Goal: Task Accomplishment & Management: Use online tool/utility

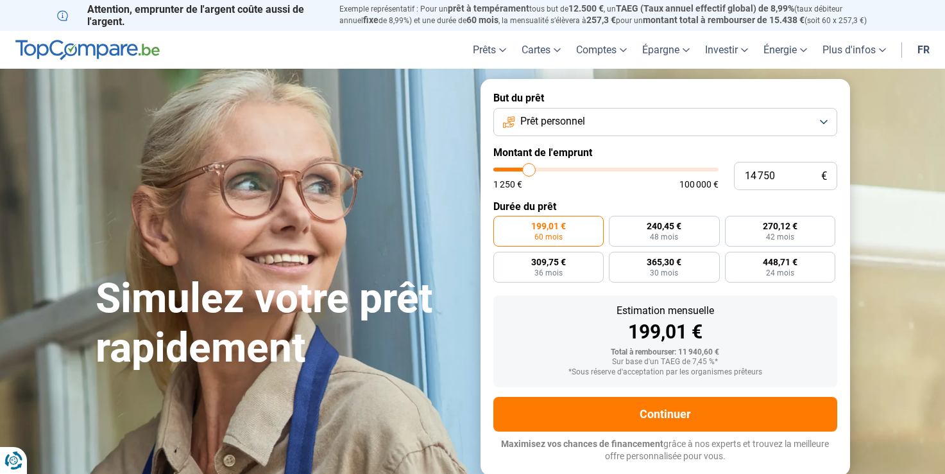
type input "15 250"
type input "15250"
type input "16 500"
type input "16500"
type input "17 000"
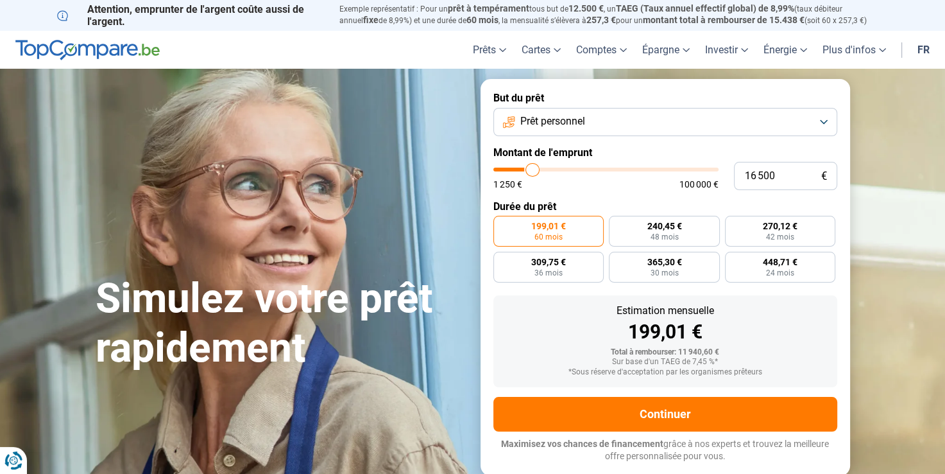
type input "17000"
type input "17 250"
type input "17250"
type input "17 500"
type input "17500"
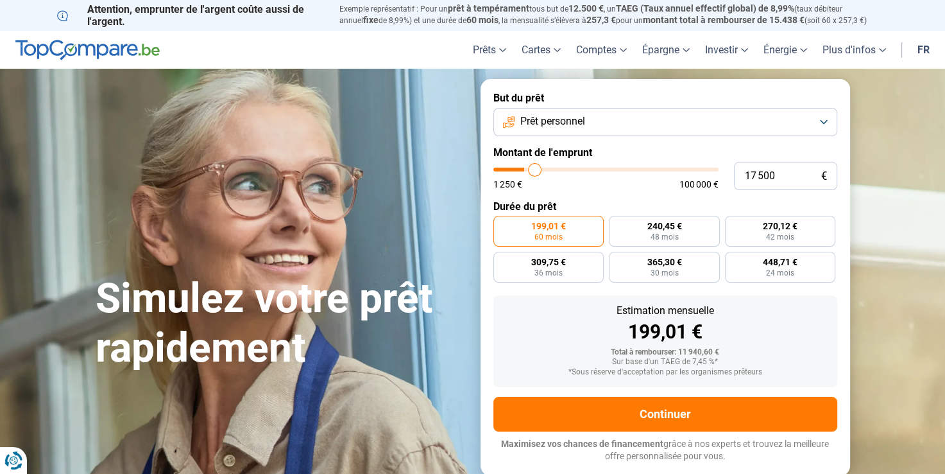
type input "17 750"
type input "17750"
type input "18 000"
type input "18000"
type input "18 750"
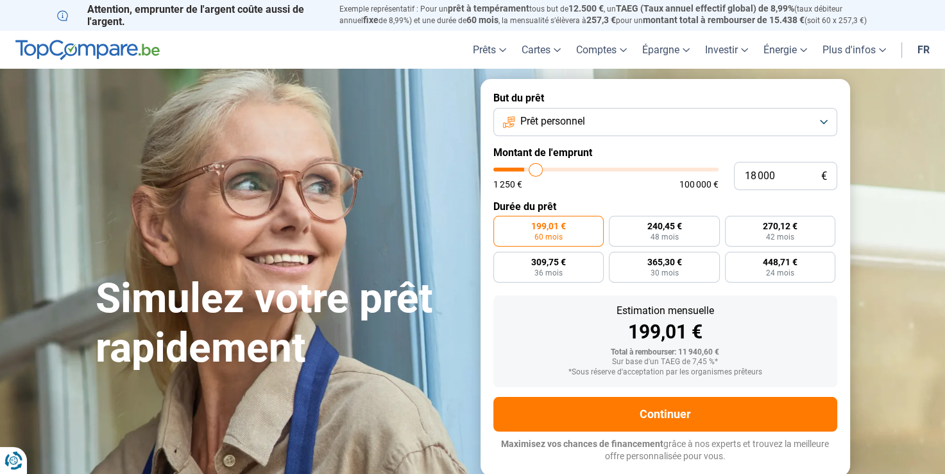
type input "18750"
type input "19 250"
type input "19250"
type input "20 000"
type input "20000"
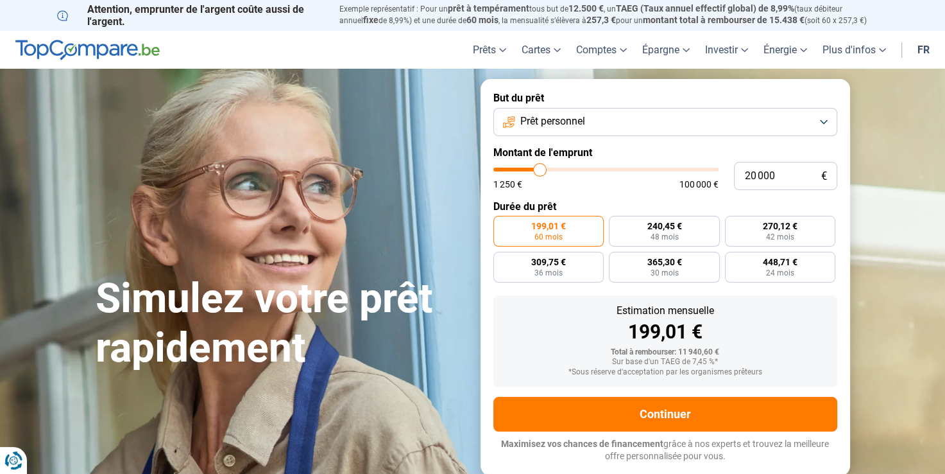
type input "20 500"
type input "20500"
type input "20 750"
type input "20750"
type input "21 000"
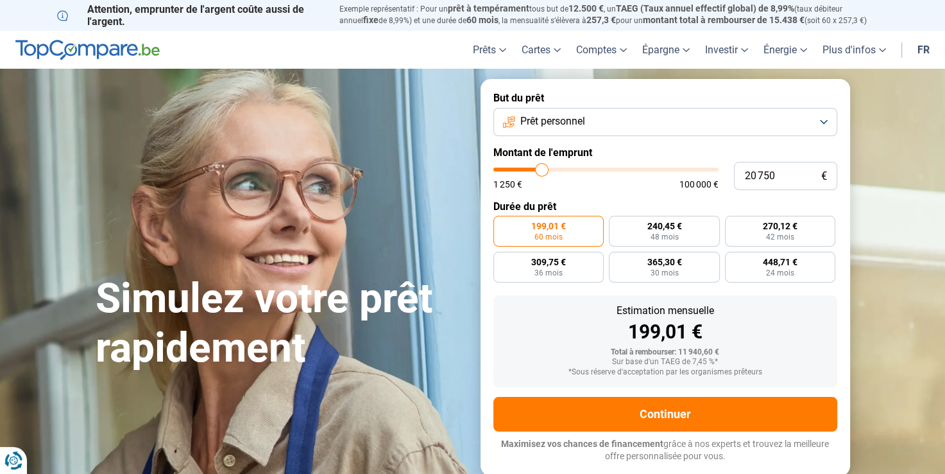
type input "21000"
type input "21 250"
type input "21250"
type input "21 500"
type input "21500"
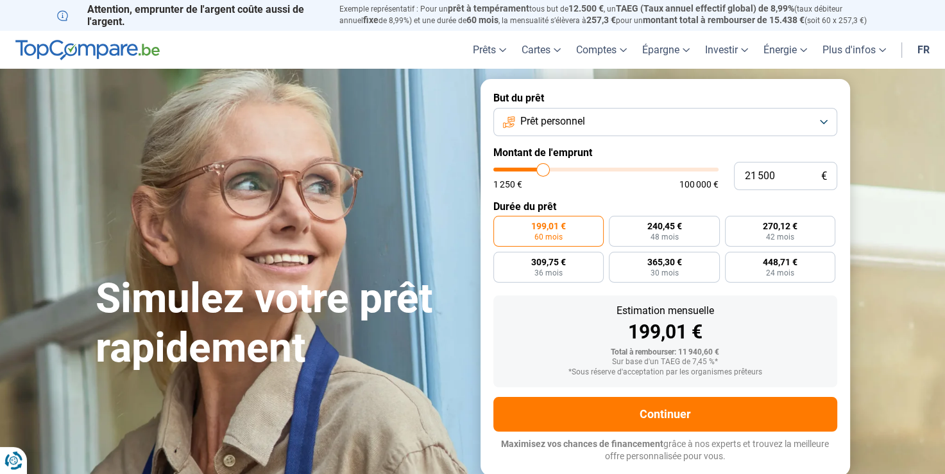
type input "21 750"
type input "21750"
type input "22 000"
type input "22000"
type input "22 250"
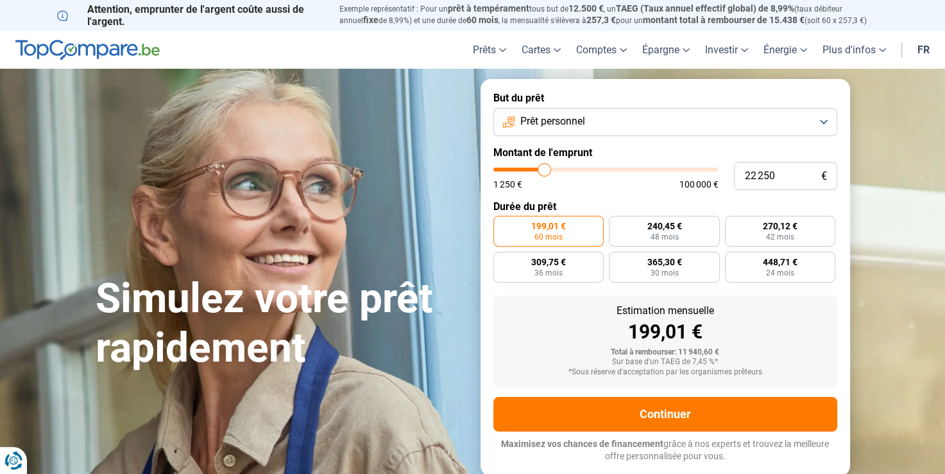
type input "22250"
type input "22 500"
type input "22500"
type input "22 750"
type input "22750"
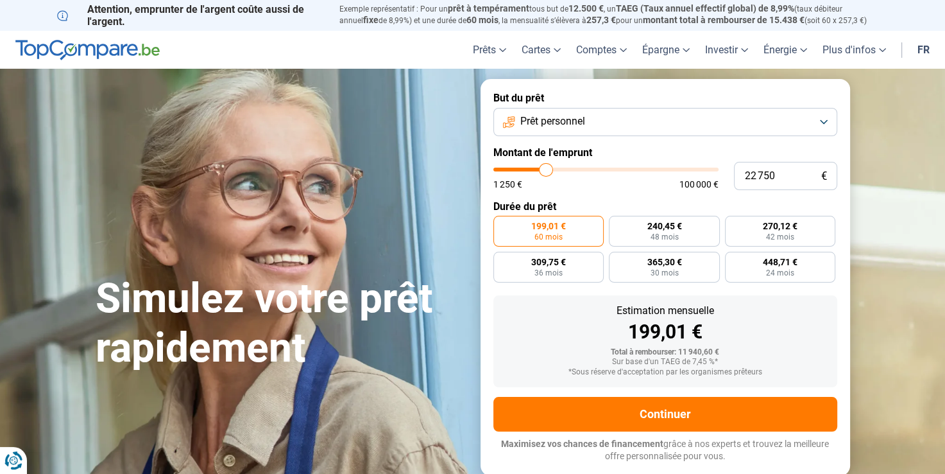
type input "23 000"
type input "23000"
type input "23 250"
type input "23250"
type input "23 500"
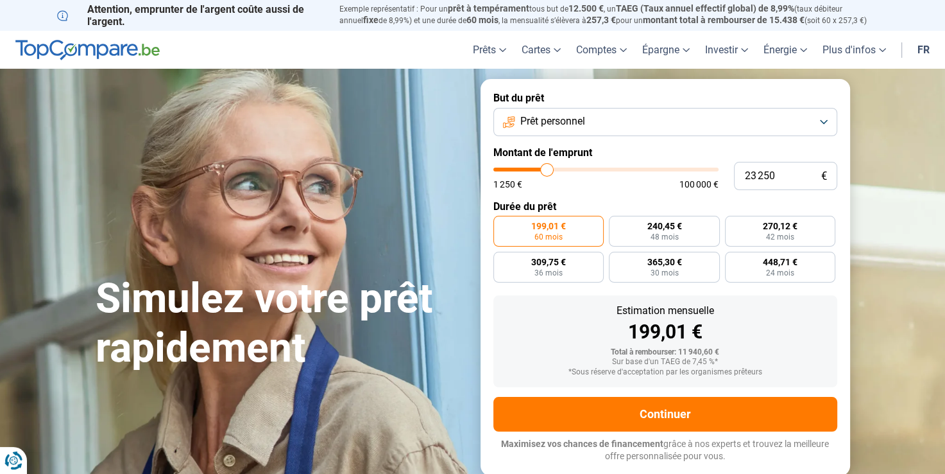
type input "23500"
type input "24 000"
type input "24000"
type input "24 500"
type input "24500"
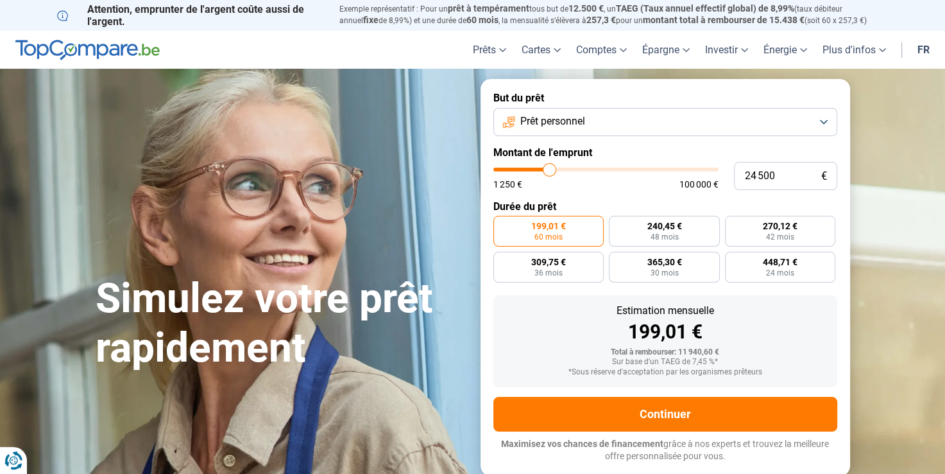
type input "24 750"
type input "24750"
type input "25 000"
type input "25000"
type input "25 250"
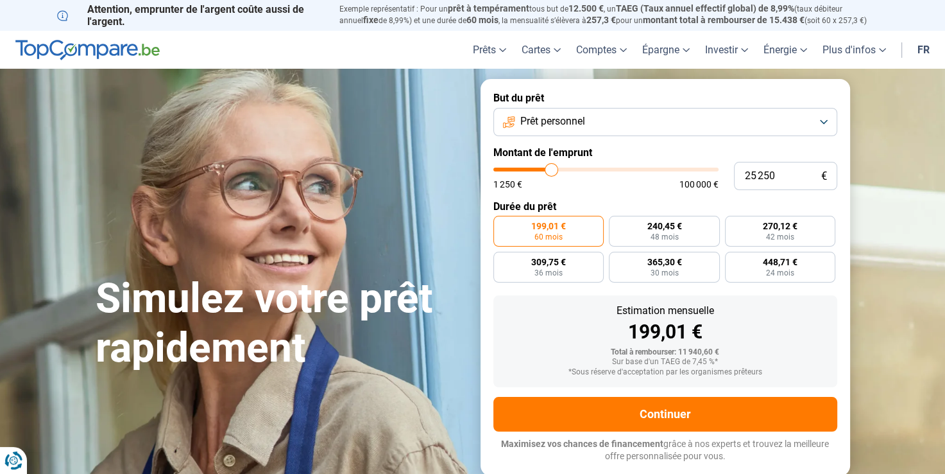
type input "25250"
click at [551, 169] on input "range" at bounding box center [605, 169] width 225 height 4
radio input "false"
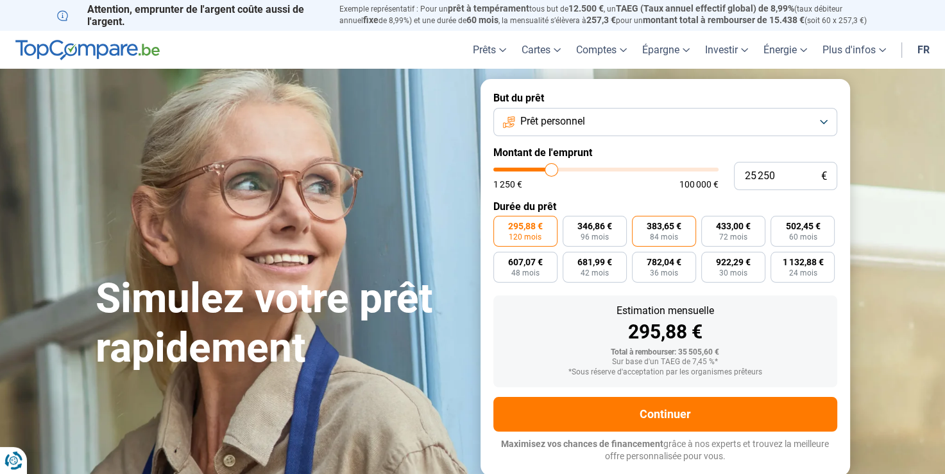
click at [648, 232] on label "383,65 € 84 mois" at bounding box center [664, 231] width 64 height 31
click at [640, 224] on input "383,65 € 84 mois" at bounding box center [636, 220] width 8 height 8
radio input "true"
click at [741, 240] on span "72 mois" at bounding box center [733, 237] width 28 height 8
click at [710, 224] on input "433,00 € 72 mois" at bounding box center [705, 220] width 8 height 8
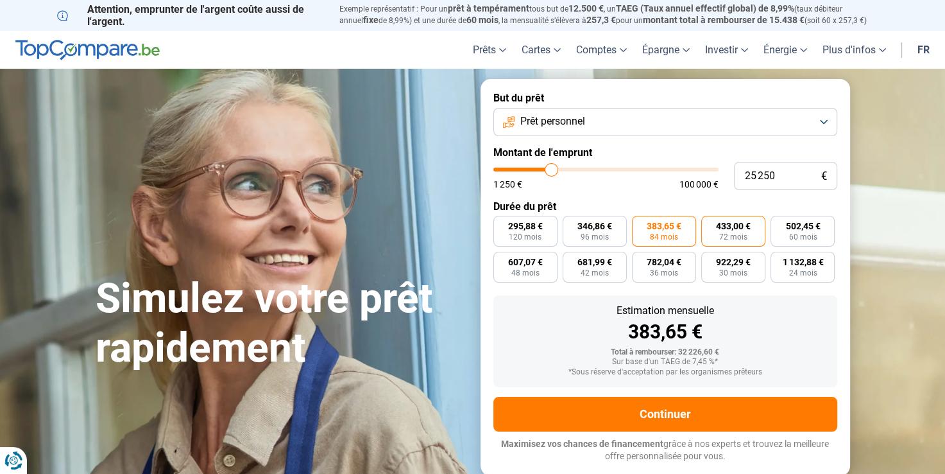
radio input "true"
click at [785, 238] on label "502,45 € 60 mois" at bounding box center [803, 231] width 64 height 31
click at [779, 224] on input "502,45 € 60 mois" at bounding box center [775, 220] width 8 height 8
radio input "true"
